Goal: Task Accomplishment & Management: Use online tool/utility

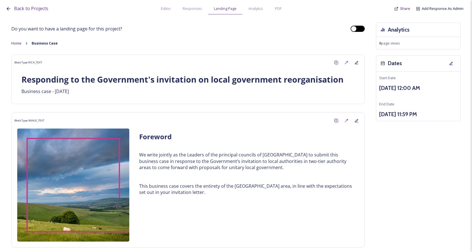
click at [356, 27] on div at bounding box center [358, 29] width 14 height 6
checkbox input "false"
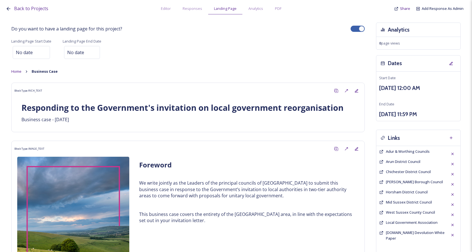
click at [359, 28] on div at bounding box center [362, 29] width 6 height 6
checkbox input "true"
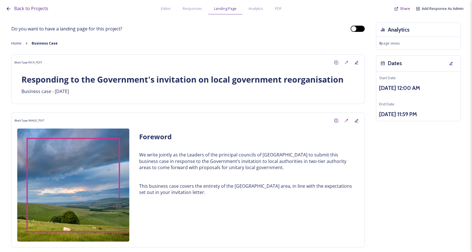
click at [354, 30] on div at bounding box center [358, 29] width 14 height 6
checkbox input "false"
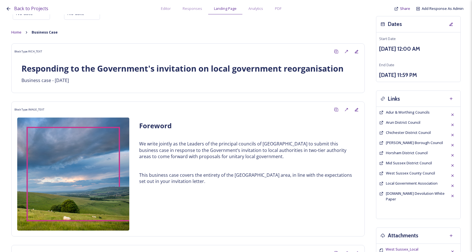
scroll to position [141, 0]
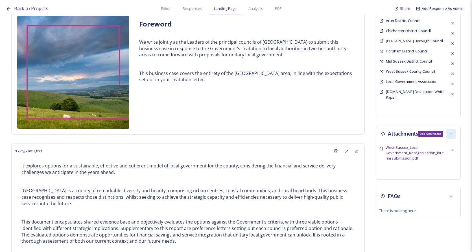
click at [450, 133] on icon at bounding box center [451, 134] width 3 height 3
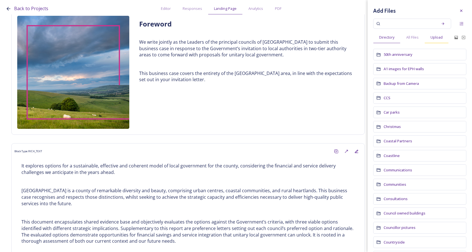
click at [439, 37] on span "Upload" at bounding box center [437, 37] width 12 height 5
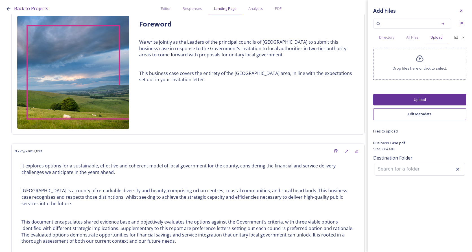
click at [420, 97] on button "Upload" at bounding box center [419, 100] width 93 height 12
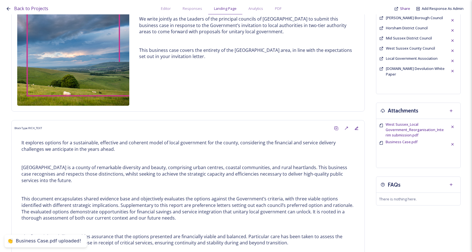
scroll to position [169, 0]
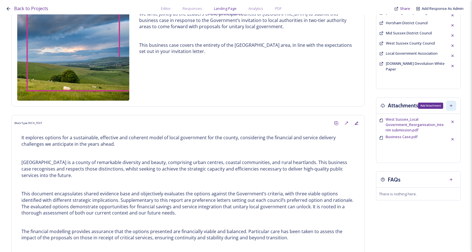
click at [449, 106] on icon at bounding box center [451, 106] width 5 height 5
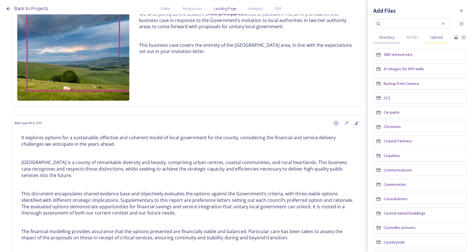
click at [440, 38] on span "Upload" at bounding box center [437, 37] width 12 height 5
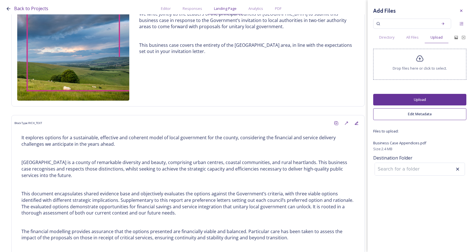
click at [444, 96] on button "Upload" at bounding box center [419, 100] width 93 height 12
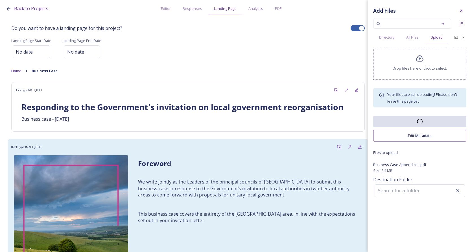
scroll to position [0, 0]
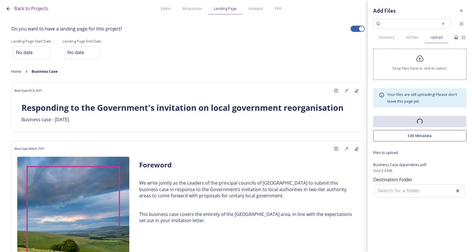
click at [302, 40] on div "Landing Page Start Date No date Landing Page End Date No date" at bounding box center [188, 49] width 354 height 23
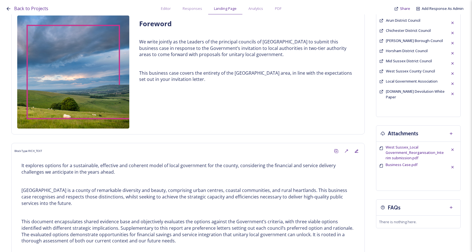
scroll to position [141, 0]
click at [455, 132] on div "Attachments" at bounding box center [418, 134] width 84 height 16
click at [449, 132] on icon at bounding box center [451, 134] width 5 height 5
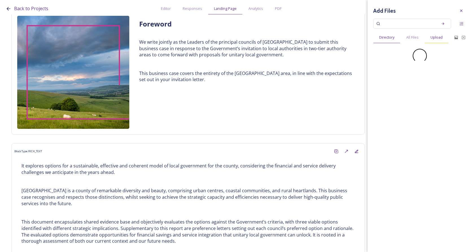
click at [435, 36] on span "Upload" at bounding box center [437, 37] width 12 height 5
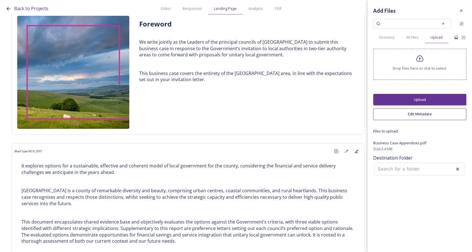
click at [428, 101] on button "Upload" at bounding box center [419, 100] width 93 height 12
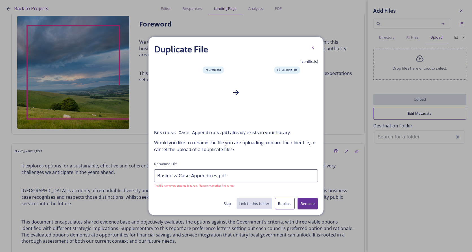
click at [304, 202] on button "Rename" at bounding box center [308, 204] width 20 height 12
click at [287, 203] on button "Replace" at bounding box center [285, 204] width 20 height 12
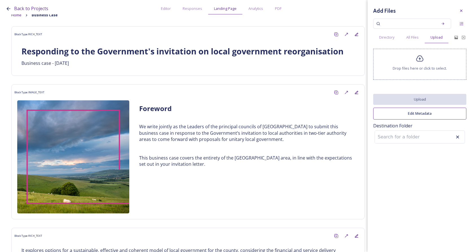
scroll to position [0, 0]
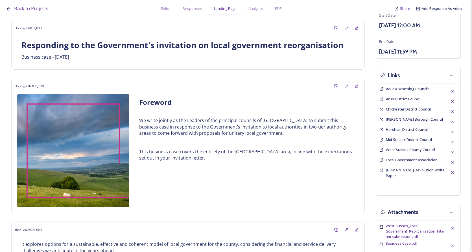
scroll to position [113, 0]
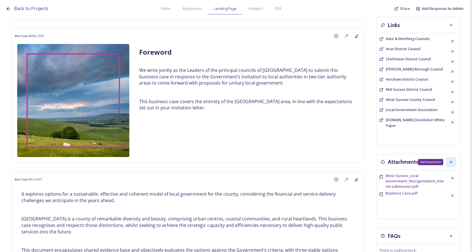
click at [448, 159] on div "Add Attachment" at bounding box center [451, 162] width 10 height 10
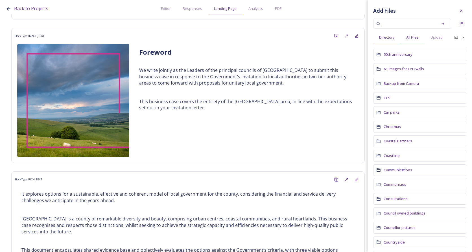
click at [415, 37] on span "All Files" at bounding box center [412, 37] width 12 height 5
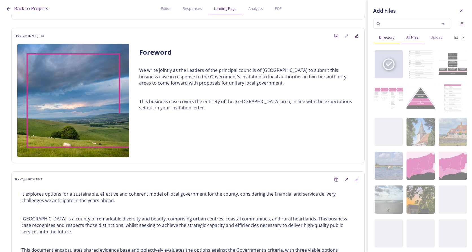
click at [390, 38] on span "Directory" at bounding box center [386, 37] width 15 height 5
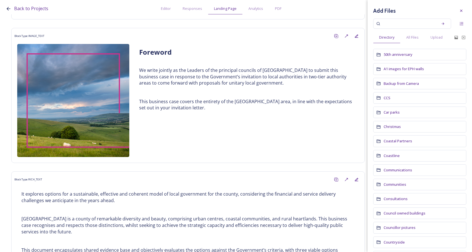
click at [415, 23] on input at bounding box center [408, 24] width 53 height 12
type input "business case appendices"
click at [445, 25] on icon at bounding box center [447, 24] width 4 height 4
click at [445, 23] on icon at bounding box center [447, 24] width 4 height 4
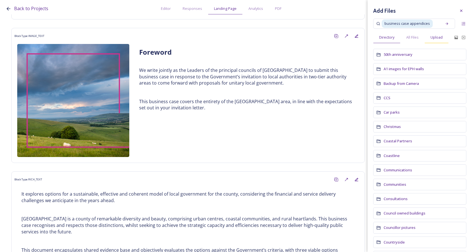
click at [441, 40] on span "Upload" at bounding box center [437, 37] width 12 height 5
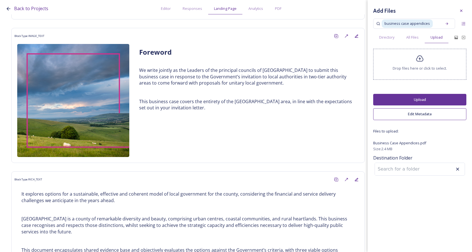
click at [429, 96] on button "Upload" at bounding box center [419, 100] width 93 height 12
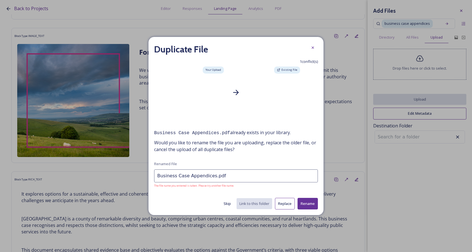
click at [311, 202] on button "Rename" at bounding box center [308, 204] width 20 height 12
click at [309, 201] on button "Rename" at bounding box center [308, 204] width 20 height 12
click at [285, 200] on button "Replace" at bounding box center [285, 204] width 20 height 12
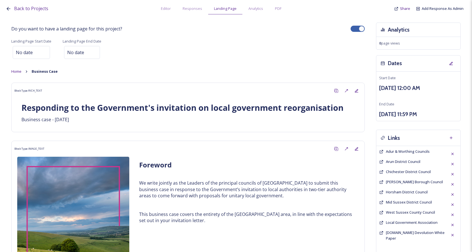
click at [353, 28] on div at bounding box center [355, 28] width 4 height 3
checkbox input "true"
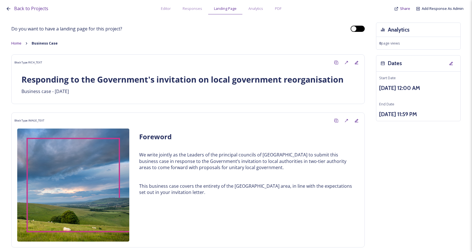
click at [354, 29] on div at bounding box center [358, 29] width 14 height 6
checkbox input "false"
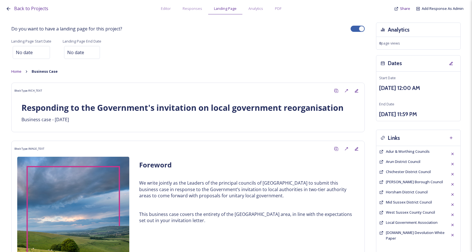
click at [359, 29] on div at bounding box center [362, 29] width 6 height 6
checkbox input "true"
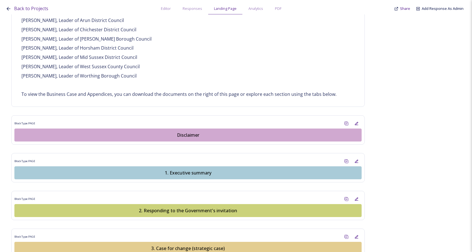
scroll to position [452, 0]
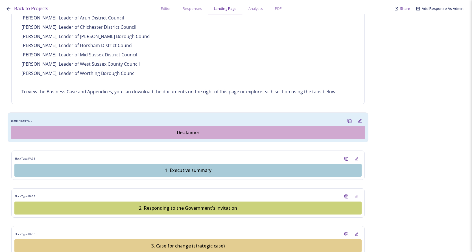
click at [195, 131] on div "Disclaimer" at bounding box center [188, 132] width 348 height 7
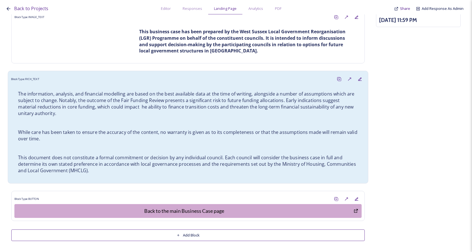
scroll to position [95, 0]
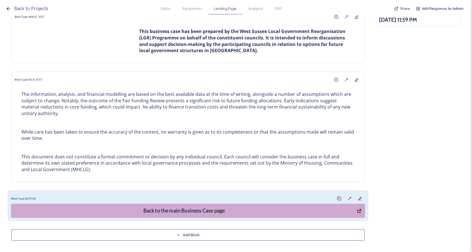
click at [193, 197] on div "Block Type: BUTTON" at bounding box center [188, 199] width 354 height 10
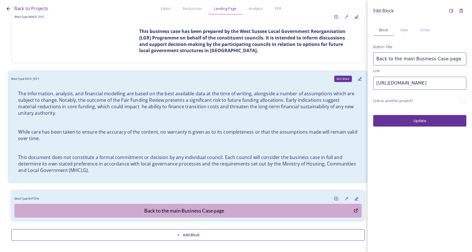
drag, startPoint x: 419, startPoint y: 84, endPoint x: 353, endPoint y: 76, distance: 66.5
click at [353, 76] on div "Back to Projects Editor Responses Landing Page Analytics PDF Share Add Response…" at bounding box center [236, 126] width 472 height 252
paste input "[DOMAIN_NAME][URL]"
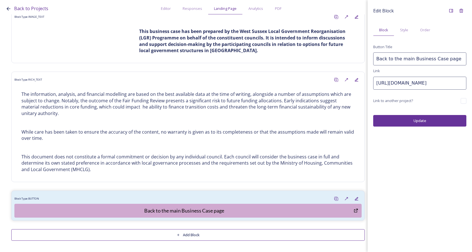
type input "[URL][DOMAIN_NAME]"
click at [432, 117] on button "Update" at bounding box center [419, 121] width 93 height 12
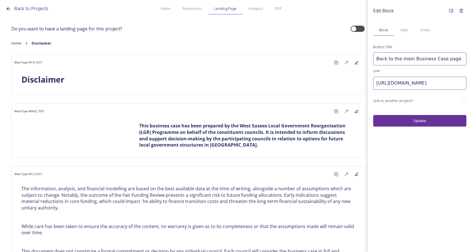
click at [421, 125] on button "Update" at bounding box center [419, 121] width 93 height 12
click at [358, 9] on div "Back to Projects Editor Responses Landing Page Analytics PDF Share Add Response…" at bounding box center [238, 7] width 464 height 14
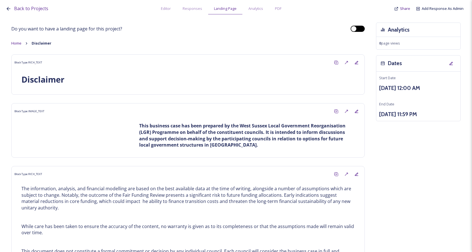
click at [354, 27] on div at bounding box center [358, 29] width 14 height 6
checkbox input "false"
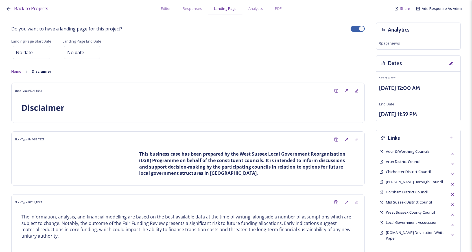
click at [359, 28] on div at bounding box center [362, 29] width 6 height 6
checkbox input "true"
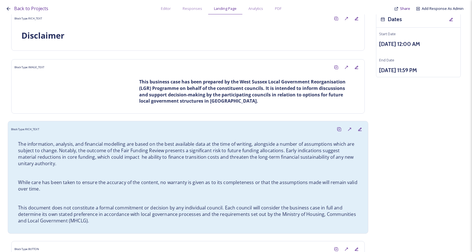
scroll to position [95, 0]
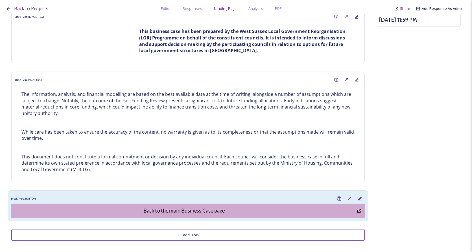
click at [216, 199] on div "Block Type: BUTTON" at bounding box center [188, 199] width 354 height 10
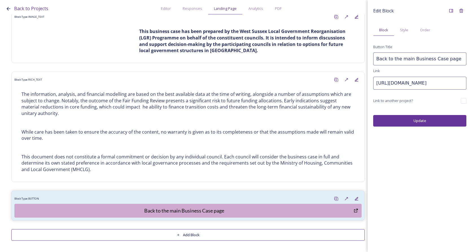
click at [209, 235] on button "Add Block" at bounding box center [188, 236] width 354 height 12
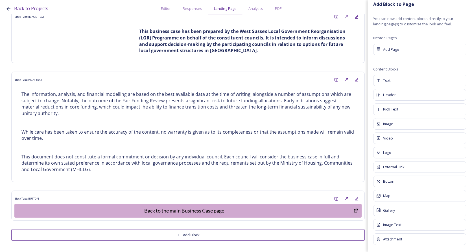
scroll to position [6, 0]
click at [402, 95] on div "Header" at bounding box center [419, 94] width 95 height 12
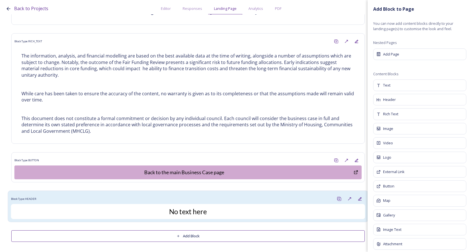
scroll to position [134, 0]
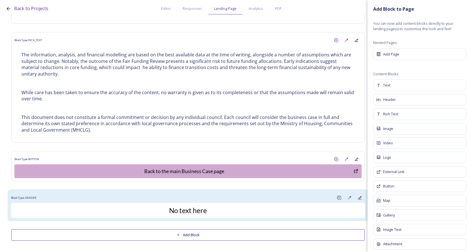
click at [224, 200] on div "Block Type: HEADER" at bounding box center [188, 198] width 354 height 10
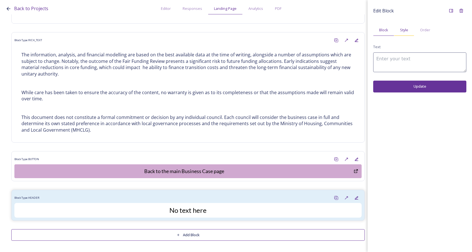
click at [411, 31] on div "Style" at bounding box center [404, 30] width 20 height 12
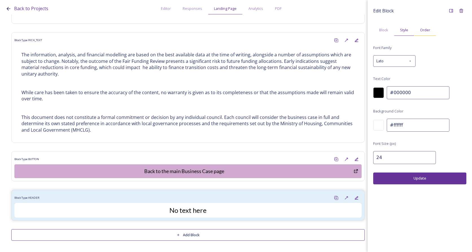
click at [427, 31] on span "Order" at bounding box center [425, 29] width 10 height 5
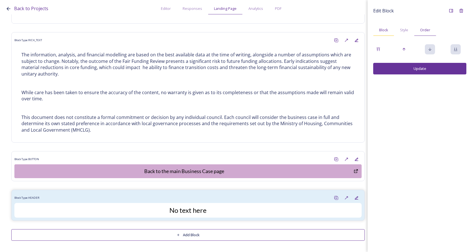
click at [381, 27] on div "Block" at bounding box center [383, 30] width 21 height 12
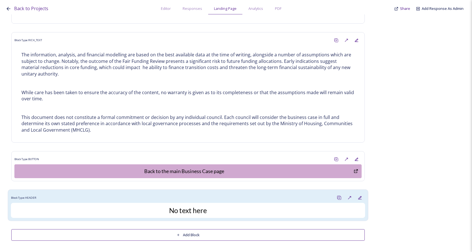
click at [315, 201] on div "Block Type: HEADER" at bounding box center [188, 198] width 354 height 10
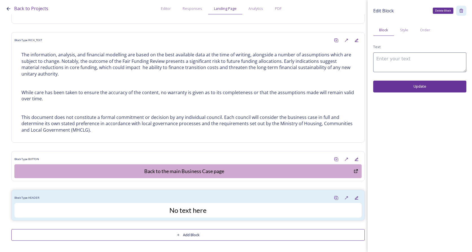
click at [463, 7] on div "Delete Block" at bounding box center [461, 11] width 10 height 10
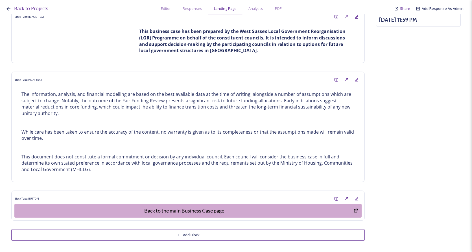
click at [280, 228] on div "Do you want to have a landing page for this project? Home Disclaimer Block Type…" at bounding box center [188, 84] width 354 height 313
click at [280, 231] on button "Add Block" at bounding box center [188, 236] width 354 height 12
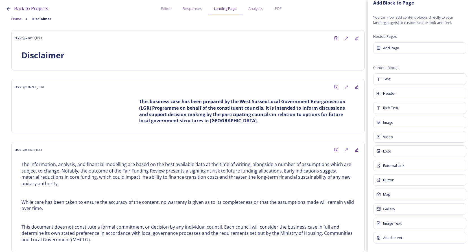
scroll to position [0, 0]
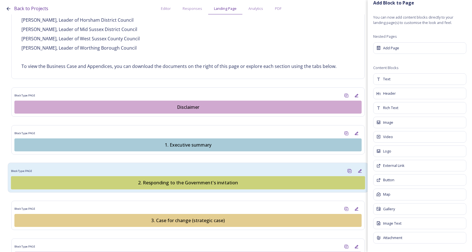
scroll to position [508, 0]
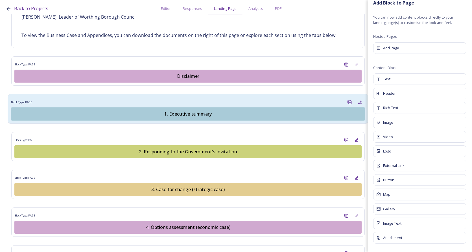
click at [191, 114] on div "1. Executive summary" at bounding box center [188, 114] width 348 height 7
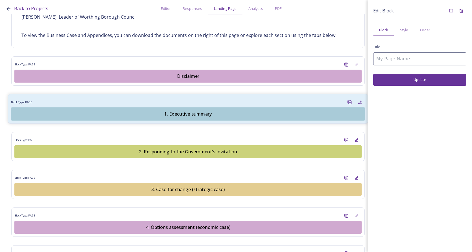
type input "1. Executive summary"
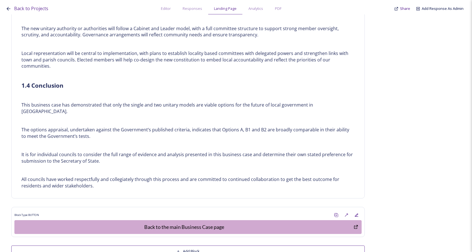
scroll to position [1082, 0]
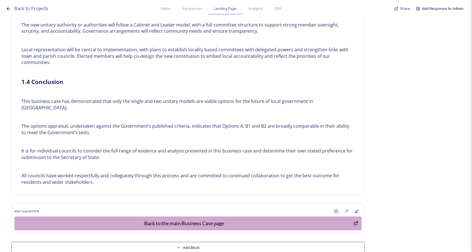
click at [218, 242] on button "Add Block" at bounding box center [188, 248] width 354 height 12
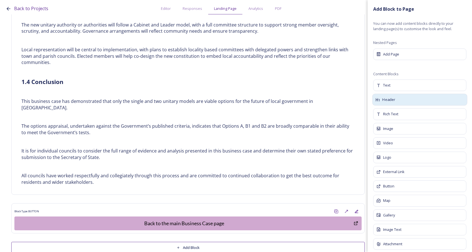
click at [399, 102] on div "Header" at bounding box center [419, 100] width 95 height 12
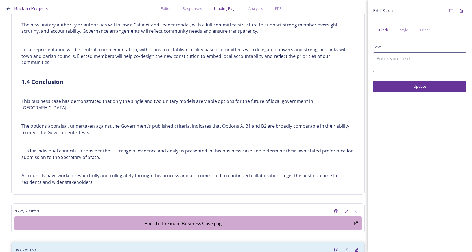
click at [404, 65] on textarea at bounding box center [419, 63] width 93 height 20
click at [407, 65] on textarea "cfewsfw" at bounding box center [419, 63] width 93 height 20
drag, startPoint x: 411, startPoint y: 60, endPoint x: 368, endPoint y: 56, distance: 43.1
click at [368, 56] on div "Edit Block Block Style Order Text cfewsfw Update" at bounding box center [420, 49] width 104 height 98
type textarea "cfewsfw"
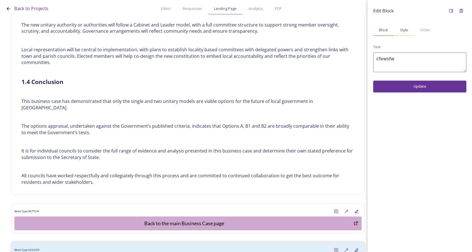
click at [399, 31] on div "Style" at bounding box center [404, 30] width 20 height 12
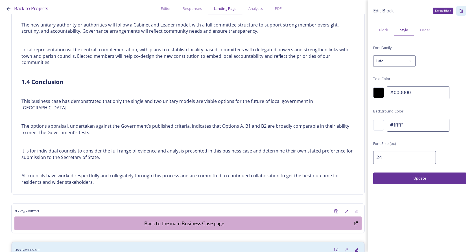
click at [465, 10] on div "Delete Block" at bounding box center [461, 11] width 10 height 10
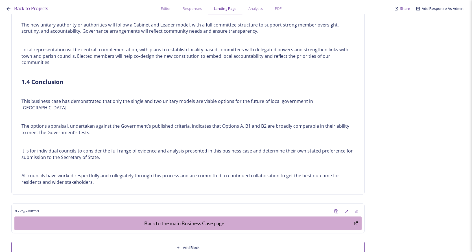
click at [215, 242] on button "Add Block" at bounding box center [188, 248] width 354 height 12
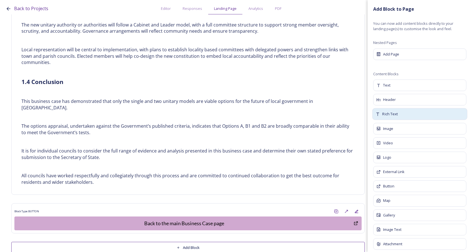
click at [407, 116] on div "Rich Text" at bounding box center [419, 114] width 95 height 12
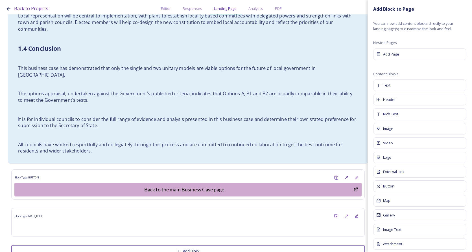
scroll to position [1119, 0]
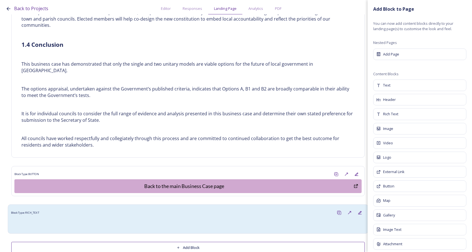
click at [182, 208] on div "Block Type: RICH_TEXT" at bounding box center [188, 213] width 354 height 10
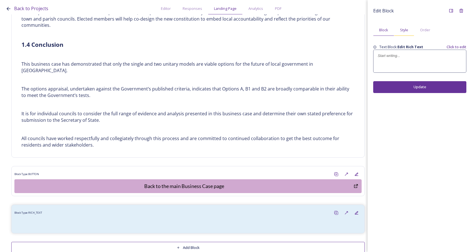
click at [405, 29] on span "Style" at bounding box center [404, 29] width 8 height 5
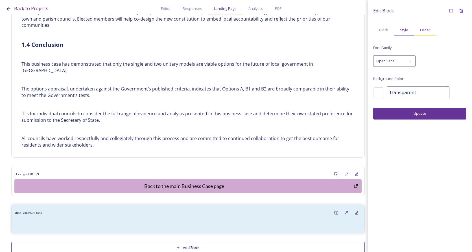
click at [423, 28] on span "Order" at bounding box center [425, 29] width 10 height 5
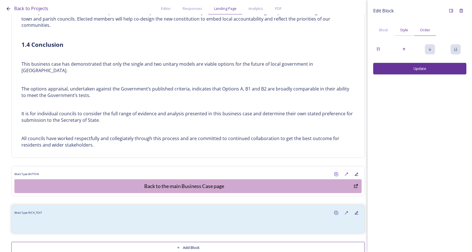
click at [403, 27] on div "Style" at bounding box center [404, 30] width 20 height 12
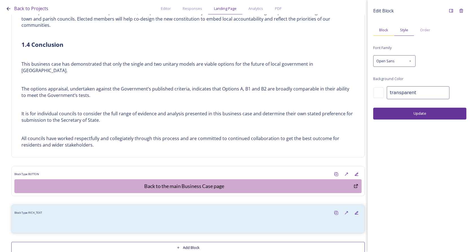
click at [381, 28] on span "Block" at bounding box center [383, 29] width 9 height 5
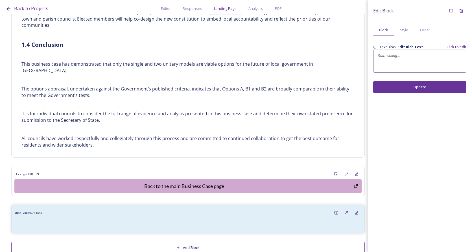
click at [388, 63] on div at bounding box center [420, 61] width 93 height 23
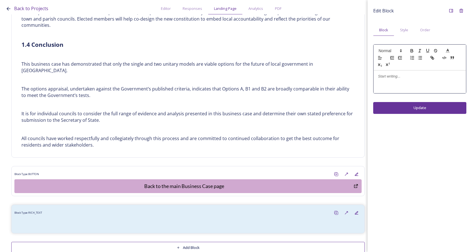
click at [398, 76] on p at bounding box center [420, 76] width 84 height 5
click at [435, 76] on p "Back to main Business Case parge" at bounding box center [420, 76] width 84 height 5
drag, startPoint x: 393, startPoint y: 75, endPoint x: 374, endPoint y: 74, distance: 19.6
click at [367, 74] on div "Back to Projects Editor Responses Landing Page Analytics PDF Share Add Response…" at bounding box center [236, 126] width 472 height 252
click at [427, 79] on p "Back to main Business Case parge" at bounding box center [420, 76] width 84 height 5
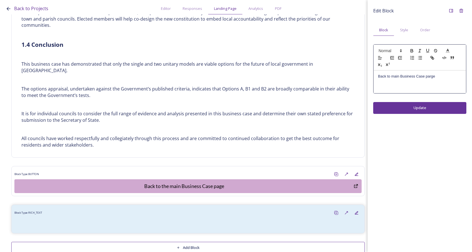
click at [431, 77] on p "Back to main Business Case parge" at bounding box center [420, 76] width 84 height 5
drag, startPoint x: 439, startPoint y: 77, endPoint x: 394, endPoint y: 50, distance: 51.8
click at [365, 72] on div "Back to Projects Editor Responses Landing Page Analytics PDF Share Add Response…" at bounding box center [236, 126] width 472 height 252
click at [399, 52] on icon at bounding box center [400, 50] width 5 height 5
click at [402, 84] on span at bounding box center [397, 87] width 36 height 10
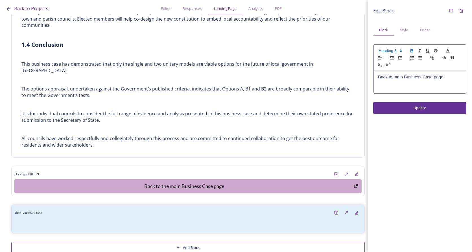
click at [412, 48] on button "button" at bounding box center [412, 50] width 8 height 7
click at [446, 79] on strong "Back to main Business Case page" at bounding box center [413, 77] width 70 height 5
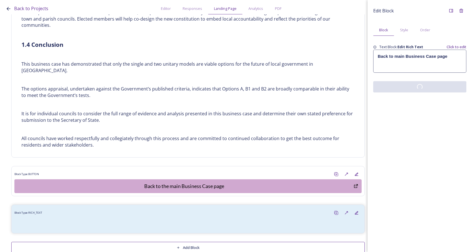
click at [438, 112] on div "Edit Block Block Style Order Text Block: Edit Rich Text Click to edit Back to m…" at bounding box center [420, 126] width 104 height 252
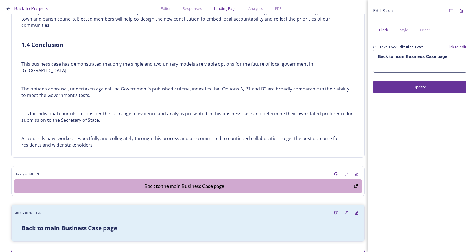
click at [390, 56] on strong "Back to main Business Case page" at bounding box center [413, 56] width 70 height 5
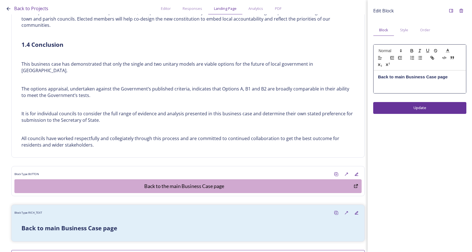
click at [395, 72] on div "Back to main Business Case page" at bounding box center [420, 82] width 92 height 23
drag, startPoint x: 457, startPoint y: 78, endPoint x: 419, endPoint y: 66, distance: 39.2
click at [375, 71] on div "Back to the main Business Case page" at bounding box center [420, 82] width 92 height 23
click at [433, 56] on icon "button" at bounding box center [432, 57] width 5 height 5
paste input "[URL][DOMAIN_NAME]"
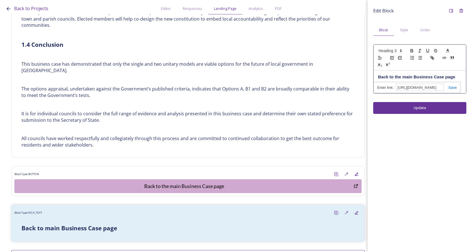
scroll to position [0, 169]
type input "[URL][DOMAIN_NAME]"
click at [453, 87] on link at bounding box center [450, 88] width 13 height 4
click at [439, 107] on div "Edit Block Block Style Order Back to the main Business Case page Update" at bounding box center [420, 126] width 104 height 252
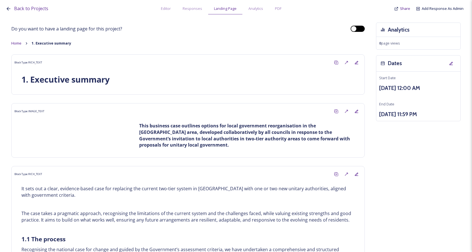
click at [353, 29] on div at bounding box center [358, 29] width 14 height 6
checkbox input "false"
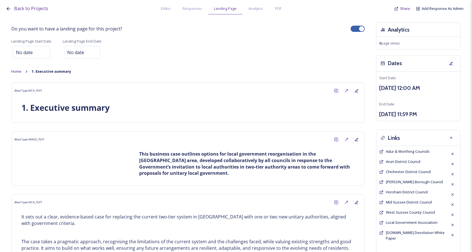
click at [359, 27] on div at bounding box center [362, 29] width 6 height 6
checkbox input "true"
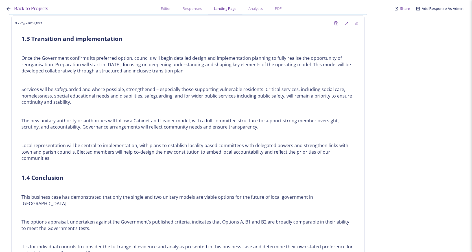
scroll to position [1127, 0]
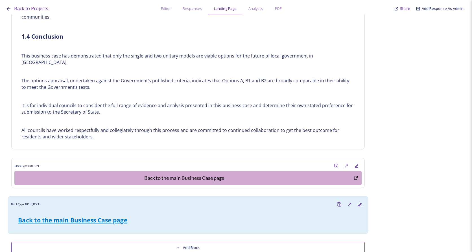
click at [279, 200] on div "Block Type: RICH_TEXT" at bounding box center [188, 205] width 354 height 10
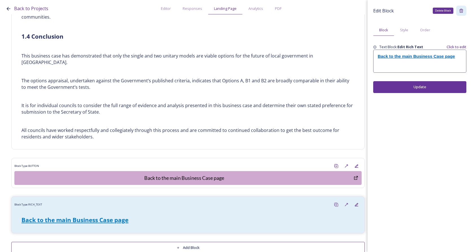
click at [464, 12] on div "Delete Block" at bounding box center [461, 11] width 10 height 10
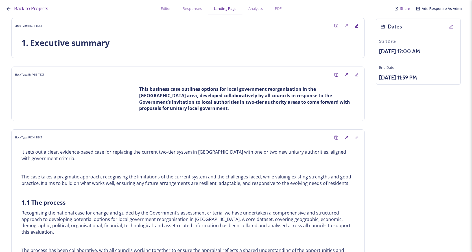
scroll to position [0, 0]
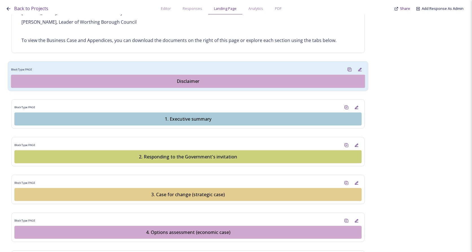
scroll to position [502, 0]
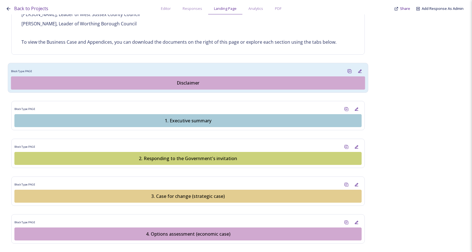
click at [186, 80] on div "Disclaimer" at bounding box center [188, 83] width 348 height 7
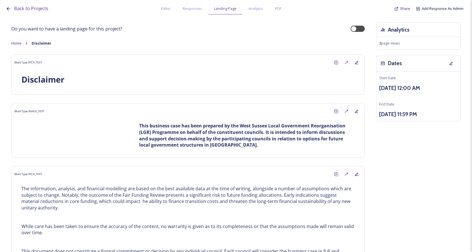
scroll to position [95, 0]
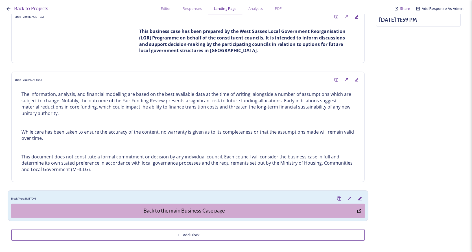
click at [186, 200] on div "Block Type: BUTTON" at bounding box center [188, 199] width 354 height 10
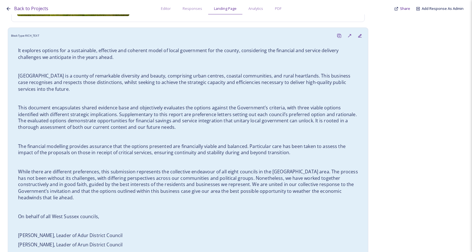
scroll to position [424, 0]
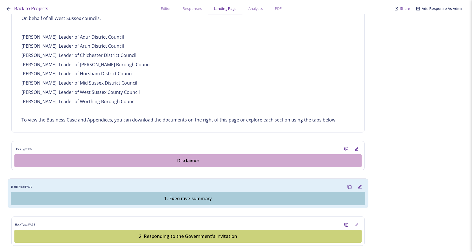
click at [193, 199] on div "1. Executive summary" at bounding box center [188, 198] width 348 height 7
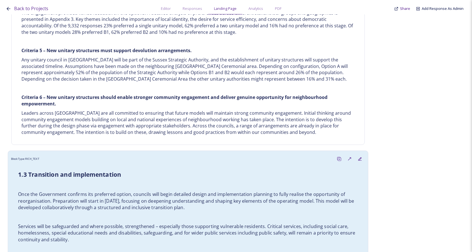
scroll to position [1082, 0]
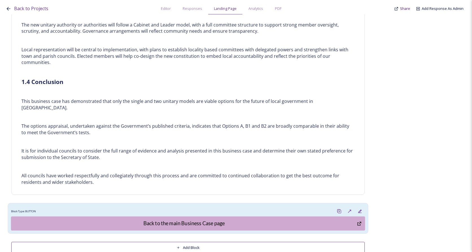
click at [202, 206] on div "Block Type: BUTTON" at bounding box center [188, 211] width 354 height 10
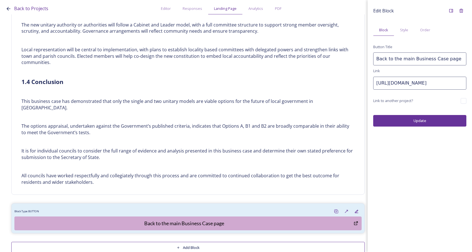
drag, startPoint x: 420, startPoint y: 84, endPoint x: 361, endPoint y: 71, distance: 60.5
click at [362, 71] on div "Back to Projects Editor Responses Landing Page Analytics PDF Share Add Response…" at bounding box center [236, 126] width 472 height 252
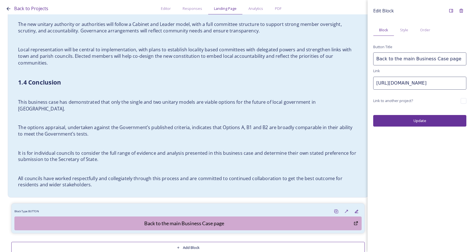
paste input "[DOMAIN_NAME][URL]"
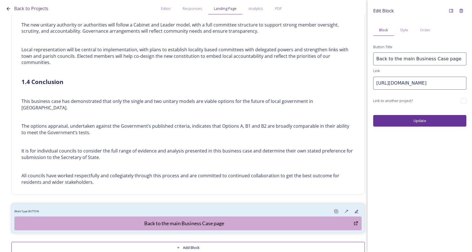
type input "[URL][DOMAIN_NAME]"
click at [446, 121] on button "Update" at bounding box center [419, 121] width 93 height 12
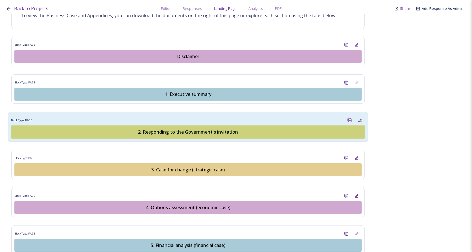
scroll to position [537, 0]
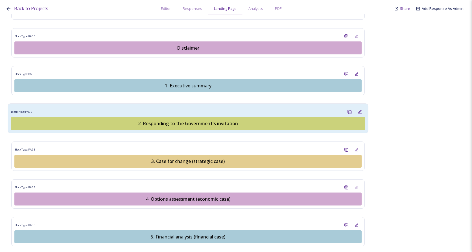
click at [180, 125] on div "2. Responding to the Government's invitation" at bounding box center [188, 123] width 348 height 7
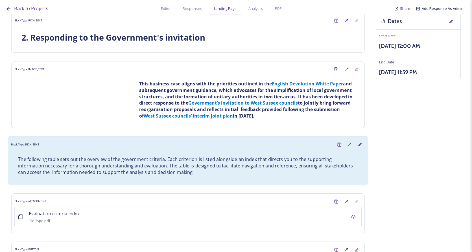
scroll to position [93, 0]
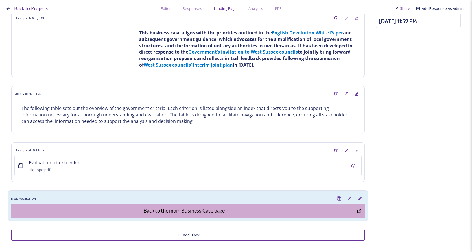
click at [180, 193] on div "Block Type: BUTTON Back to the main Business Case page" at bounding box center [188, 205] width 361 height 31
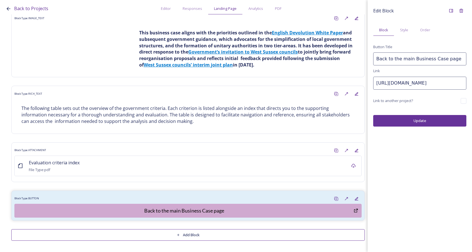
drag, startPoint x: 426, startPoint y: 86, endPoint x: 371, endPoint y: 74, distance: 57.2
click at [371, 74] on div "Edit Block Block Style Order Button Title Back to the main Business Case page L…" at bounding box center [420, 66] width 104 height 132
paste input "[DOMAIN_NAME][URL]"
type input "[URL][DOMAIN_NAME]"
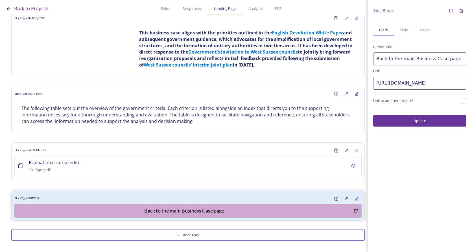
click at [397, 119] on button "Update" at bounding box center [419, 121] width 93 height 12
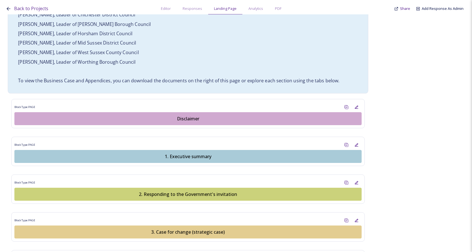
scroll to position [593, 0]
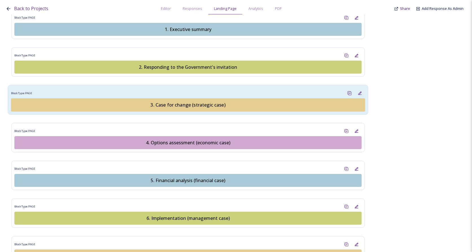
click at [183, 104] on div "3. Case for change (strategic case)" at bounding box center [188, 105] width 348 height 7
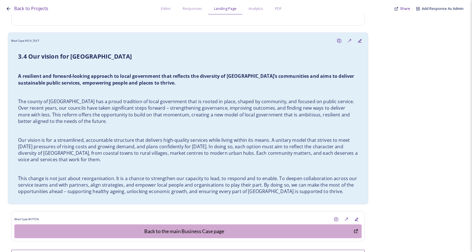
scroll to position [1475, 0]
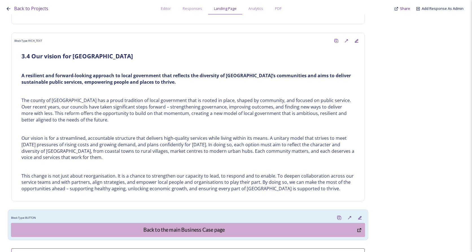
click at [207, 213] on div "Block Type: BUTTON" at bounding box center [188, 218] width 354 height 10
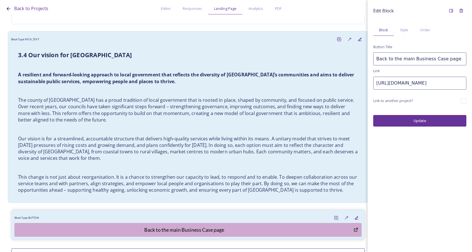
drag, startPoint x: 365, startPoint y: 74, endPoint x: 266, endPoint y: 68, distance: 99.6
click at [270, 69] on div "Back to Projects Editor Responses Landing Page Analytics PDF Share Add Response…" at bounding box center [236, 126] width 472 height 252
paste input "[DOMAIN_NAME][URL]"
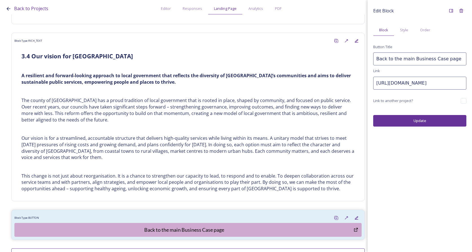
type input "[URL][DOMAIN_NAME]"
click at [410, 119] on button "Update" at bounding box center [419, 121] width 93 height 12
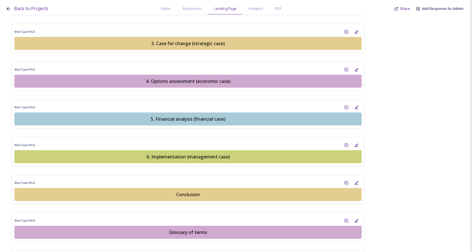
scroll to position [650, 0]
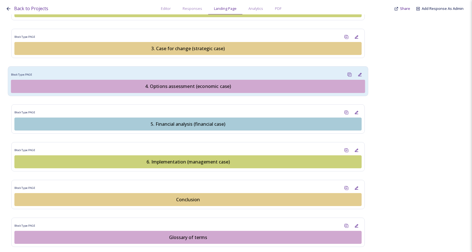
click at [198, 80] on button "4. Options assessment (economic case)" at bounding box center [188, 86] width 354 height 13
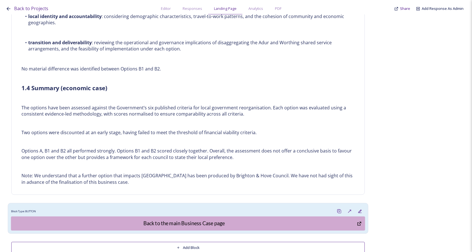
click at [196, 206] on div "Block Type: BUTTON" at bounding box center [188, 211] width 354 height 10
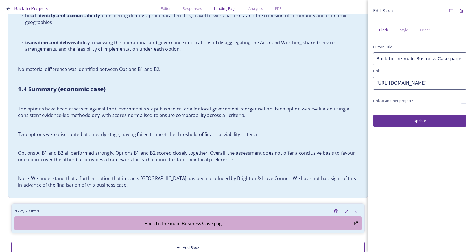
drag, startPoint x: 428, startPoint y: 84, endPoint x: 355, endPoint y: 82, distance: 72.3
click at [357, 85] on div "Back to Projects Editor Responses Landing Page Analytics PDF Share Add Response…" at bounding box center [236, 126] width 472 height 252
paste input "[DOMAIN_NAME][URL]"
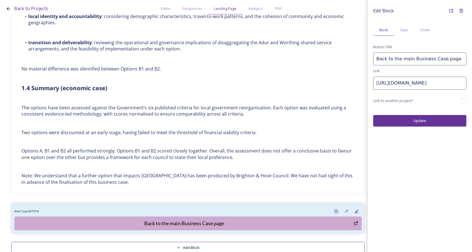
type input "[URL][DOMAIN_NAME]"
click at [417, 119] on button "Update" at bounding box center [419, 121] width 93 height 12
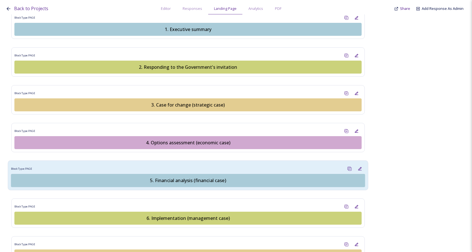
click at [196, 182] on div "5. Financial analysis (financial case)" at bounding box center [188, 180] width 348 height 7
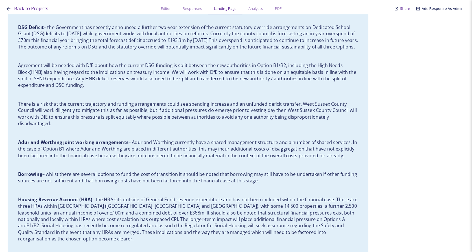
scroll to position [2864, 0]
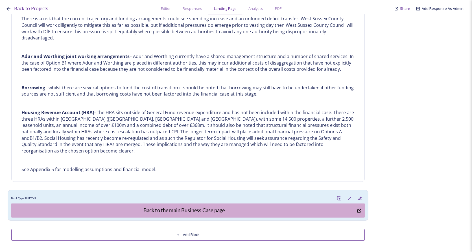
click at [205, 199] on div "Block Type: BUTTON" at bounding box center [188, 199] width 354 height 10
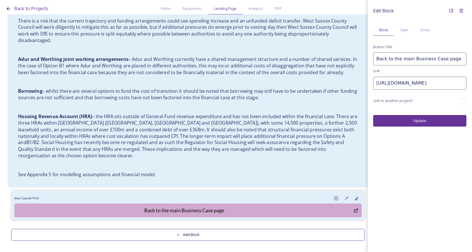
drag, startPoint x: 424, startPoint y: 84, endPoint x: 346, endPoint y: 75, distance: 79.1
click at [347, 75] on div "Back to Projects Editor Responses Landing Page Analytics PDF Share Add Response…" at bounding box center [236, 126] width 472 height 252
paste input "[DOMAIN_NAME][URL]"
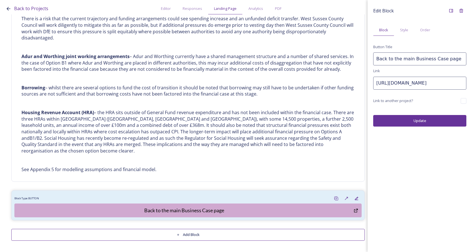
type input "[URL][DOMAIN_NAME]"
click at [432, 125] on button "Update" at bounding box center [419, 121] width 93 height 12
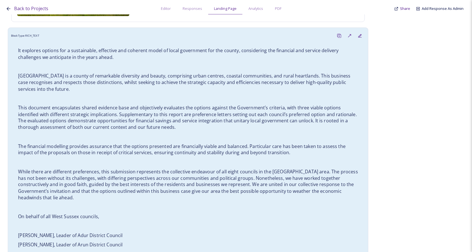
click at [166, 86] on p "[GEOGRAPHIC_DATA] is a county of remarkable diversity and beauty, comprising ur…" at bounding box center [188, 83] width 340 height 20
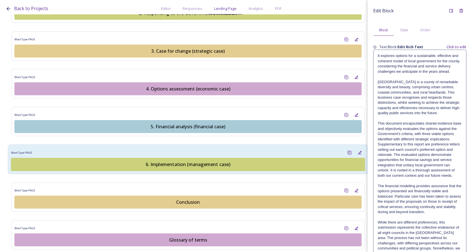
scroll to position [712, 0]
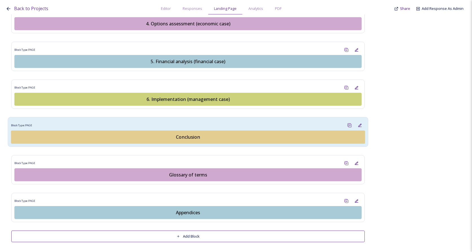
click at [196, 131] on button "Conclusion" at bounding box center [188, 137] width 354 height 13
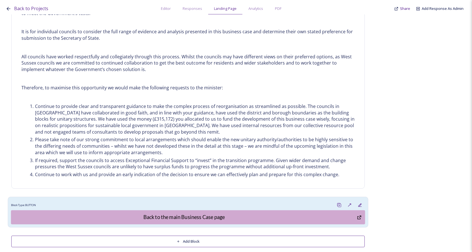
click at [224, 200] on div "Block Type: BUTTON" at bounding box center [188, 205] width 354 height 10
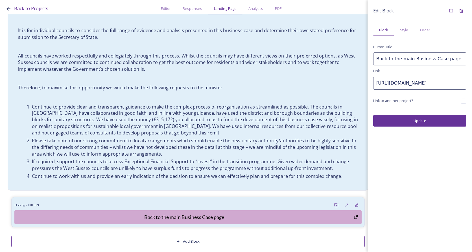
drag, startPoint x: 360, startPoint y: 75, endPoint x: 276, endPoint y: 61, distance: 85.0
click at [279, 63] on div "Back to Projects Editor Responses Landing Page Analytics PDF Share Add Response…" at bounding box center [236, 126] width 472 height 252
paste input "[DOMAIN_NAME][URL]"
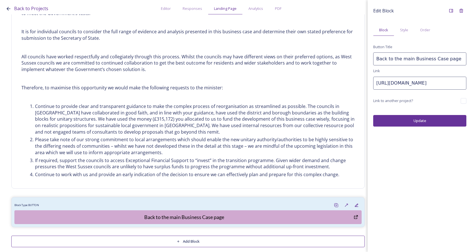
type input "[URL][DOMAIN_NAME]"
click at [419, 123] on button "Update" at bounding box center [419, 121] width 93 height 12
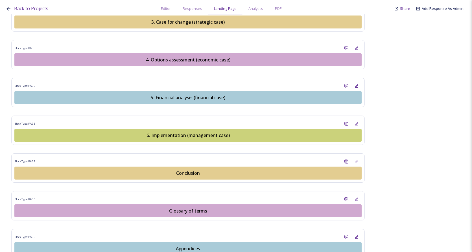
scroll to position [712, 0]
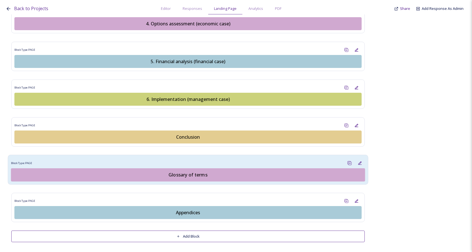
click at [201, 159] on div "Block Type: PAGE" at bounding box center [188, 163] width 354 height 10
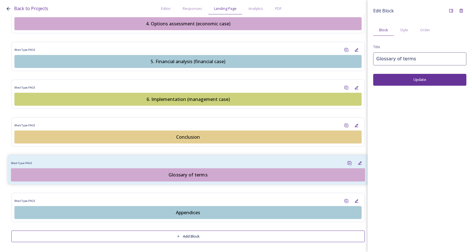
click at [190, 175] on div "Glossary of terms" at bounding box center [188, 175] width 348 height 7
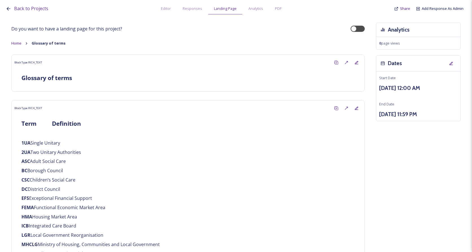
scroll to position [149, 0]
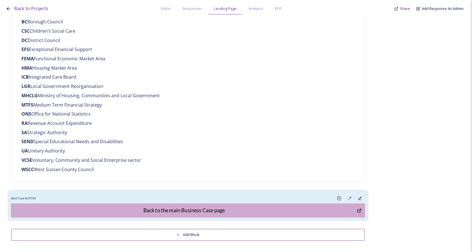
click at [190, 198] on div "Block Type: BUTTON" at bounding box center [188, 198] width 354 height 10
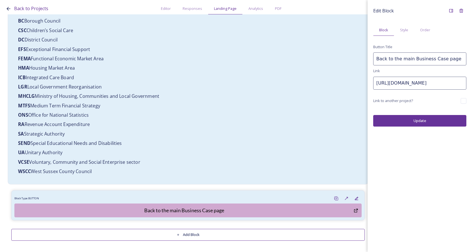
drag, startPoint x: 260, startPoint y: 71, endPoint x: 243, endPoint y: 69, distance: 17.1
click at [245, 68] on div "Back to Projects Editor Responses Landing Page Analytics PDF Share Add Response…" at bounding box center [236, 126] width 472 height 252
paste input "[DOMAIN_NAME][URL]"
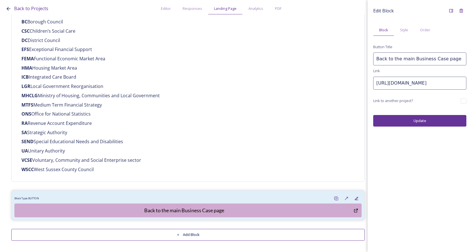
type input "[URL][DOMAIN_NAME]"
click at [400, 119] on button "Update" at bounding box center [419, 121] width 93 height 12
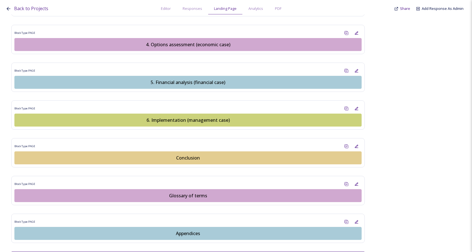
scroll to position [712, 0]
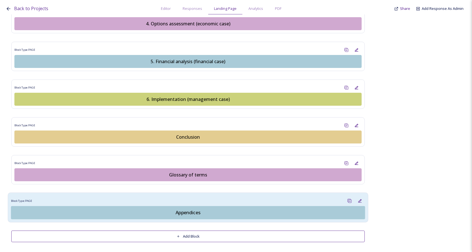
click at [198, 200] on div "Block Type: PAGE" at bounding box center [188, 201] width 354 height 10
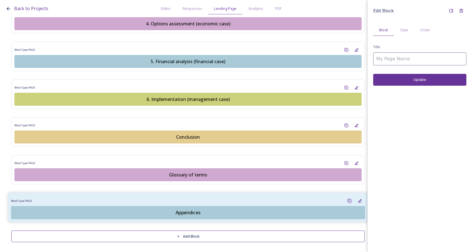
type input "Appendices"
click at [188, 212] on div "Appendices" at bounding box center [188, 213] width 348 height 7
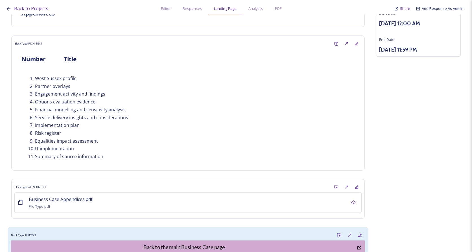
scroll to position [101, 0]
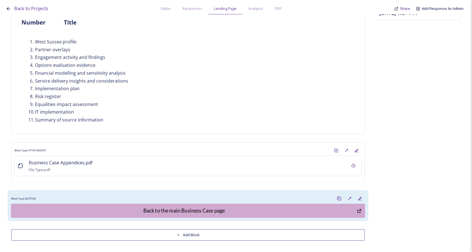
click at [183, 197] on div "Block Type: BUTTON" at bounding box center [188, 199] width 354 height 10
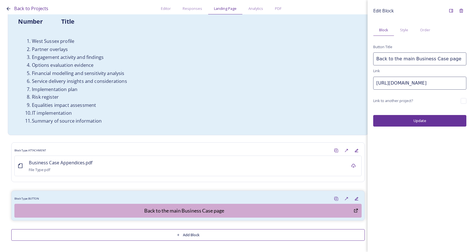
drag, startPoint x: 425, startPoint y: 85, endPoint x: 318, endPoint y: 64, distance: 108.4
click at [323, 66] on div "Back to Projects Editor Responses Landing Page Analytics PDF Share Add Response…" at bounding box center [236, 126] width 472 height 252
paste input "[DOMAIN_NAME][URL]"
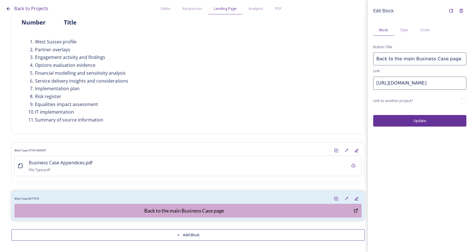
type input "[URL][DOMAIN_NAME]"
click at [415, 117] on button "Update" at bounding box center [419, 121] width 93 height 12
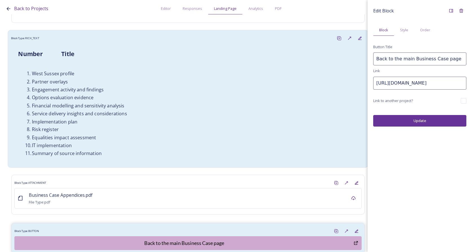
scroll to position [53, 0]
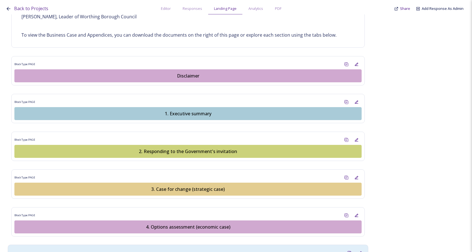
scroll to position [537, 0]
